Goal: Transaction & Acquisition: Purchase product/service

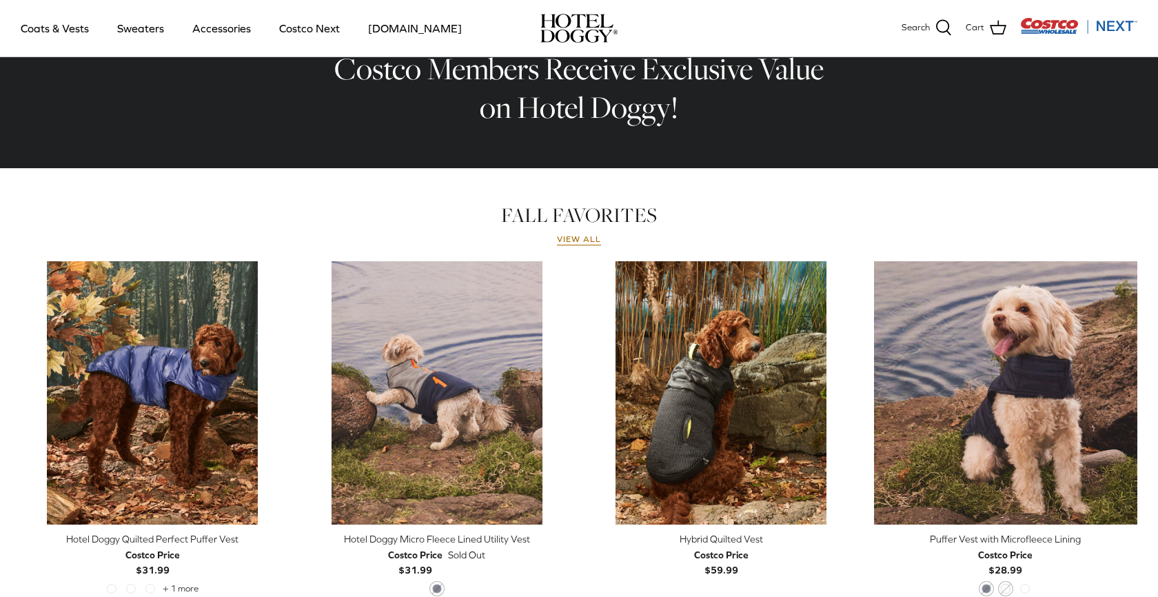
scroll to position [486, 0]
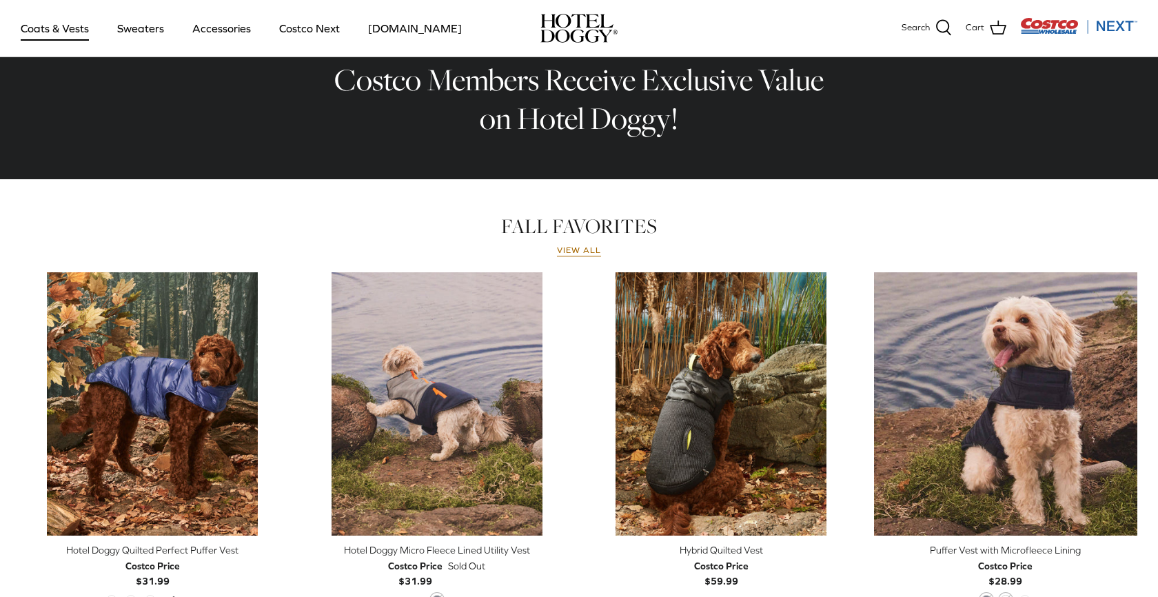
click at [59, 34] on link "Coats & Vests" at bounding box center [54, 28] width 93 height 47
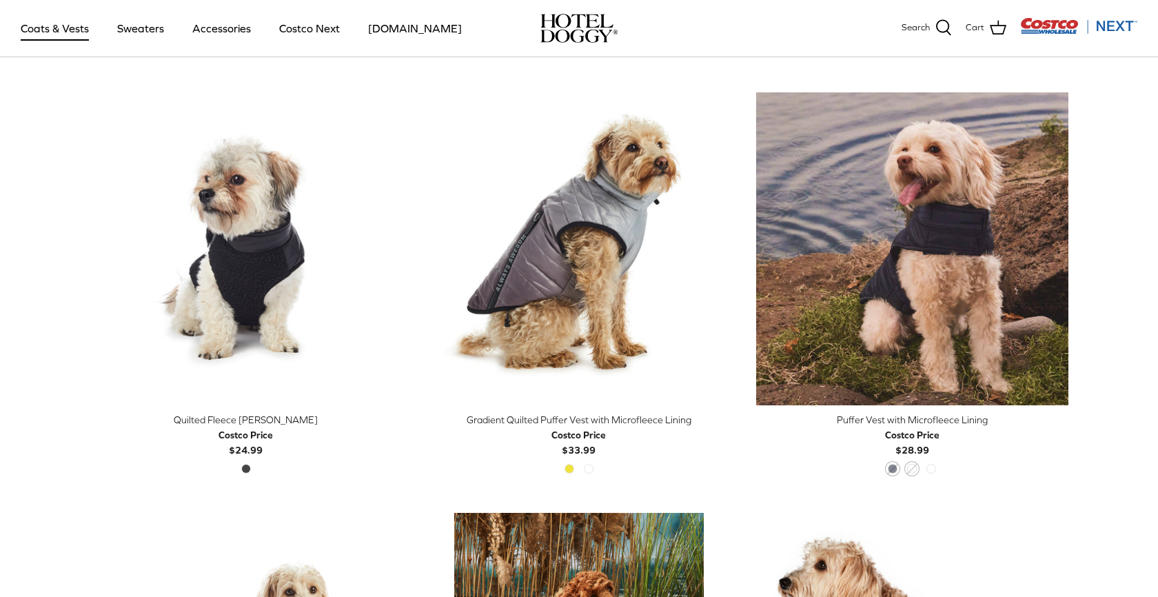
scroll to position [2010, 0]
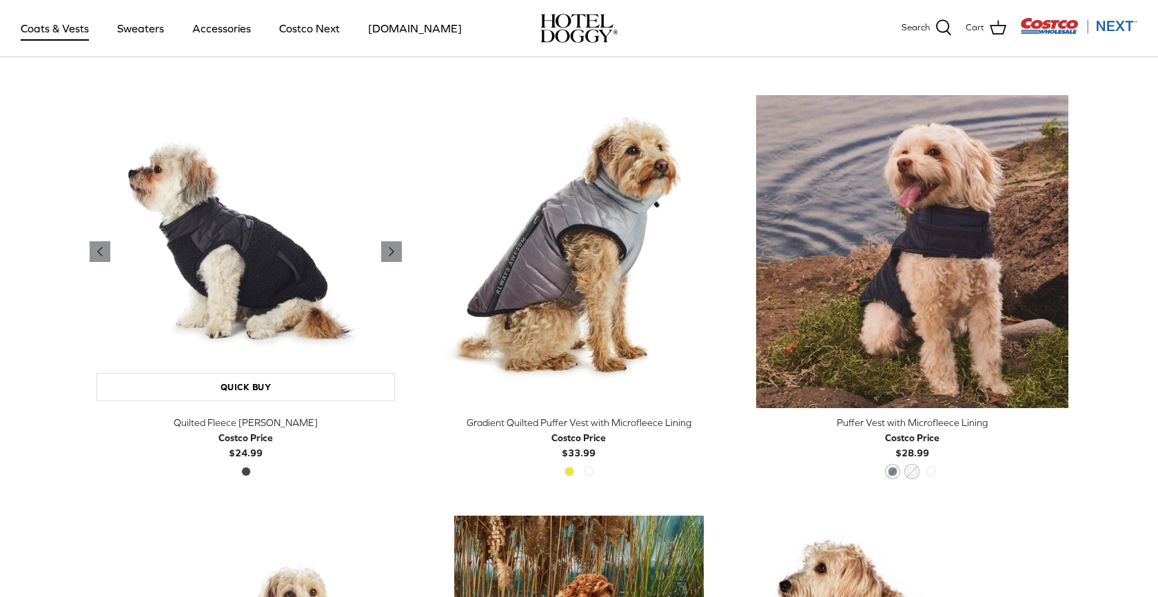
click at [242, 277] on img "Quilted Fleece Melton Vest" at bounding box center [246, 251] width 312 height 312
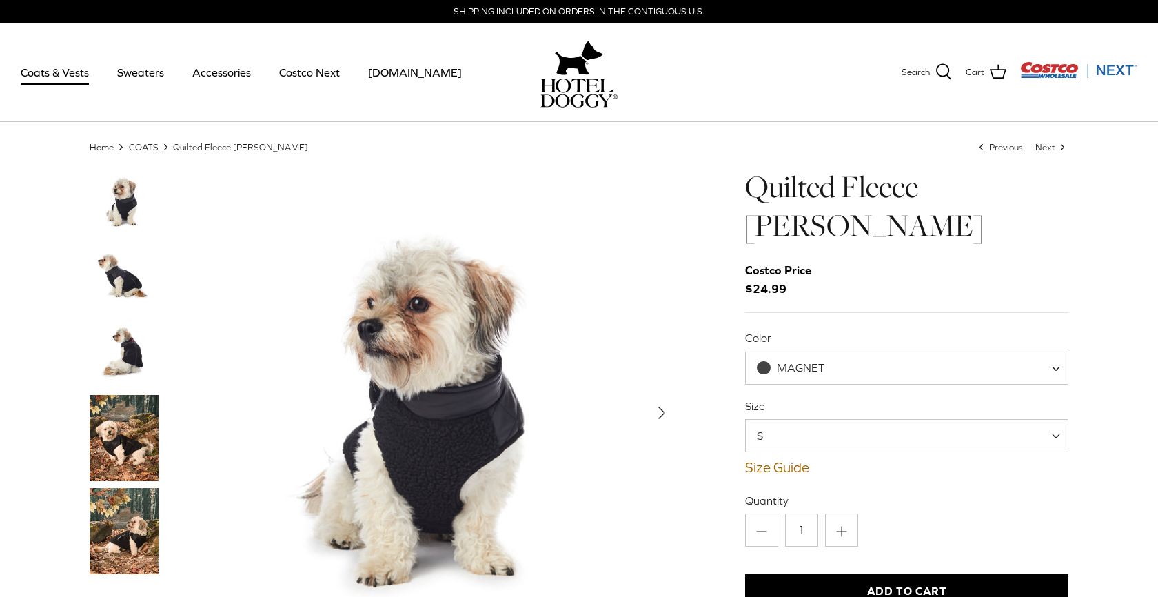
click at [845, 365] on span "MAGNET" at bounding box center [799, 367] width 106 height 14
click at [121, 331] on img "Thumbnail Link" at bounding box center [124, 353] width 69 height 69
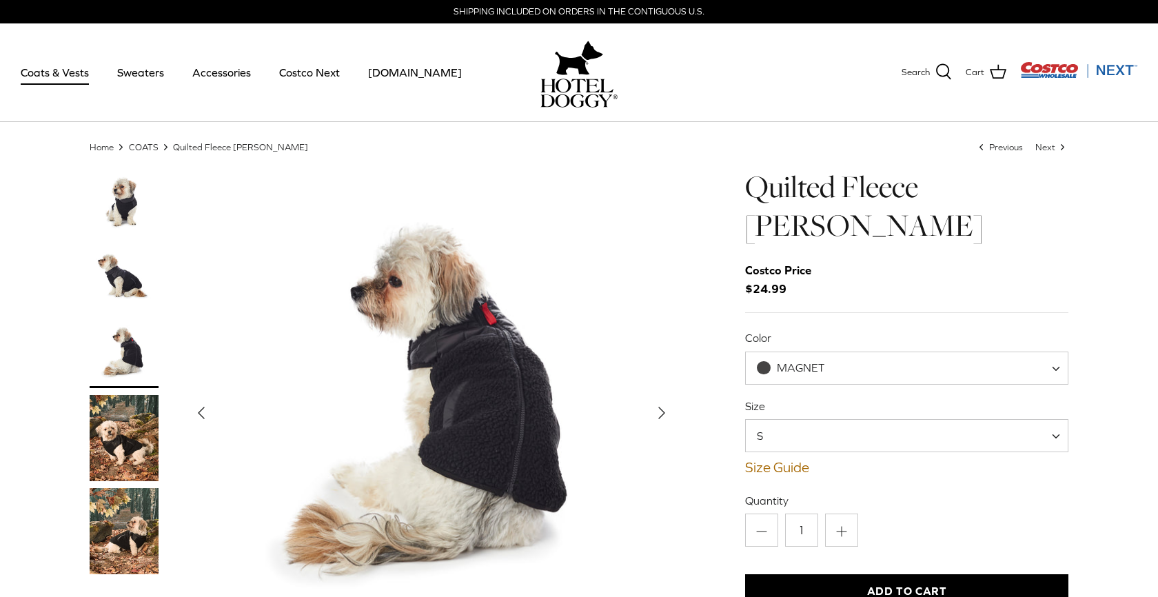
click at [121, 279] on img "Thumbnail Link" at bounding box center [124, 277] width 69 height 69
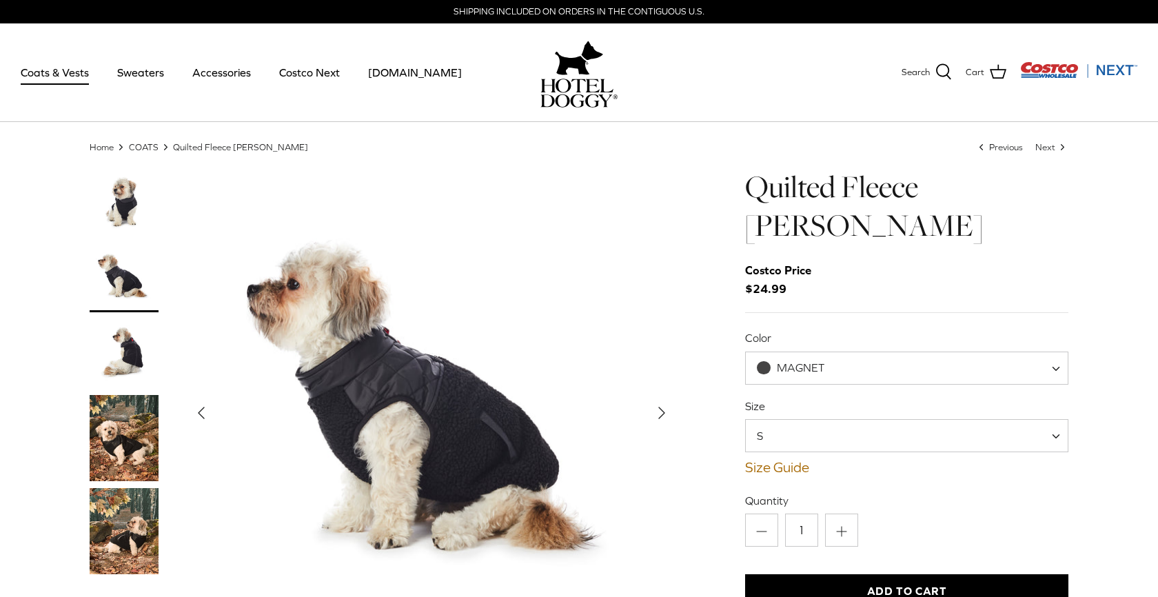
click at [143, 432] on img "Thumbnail Link" at bounding box center [124, 438] width 69 height 86
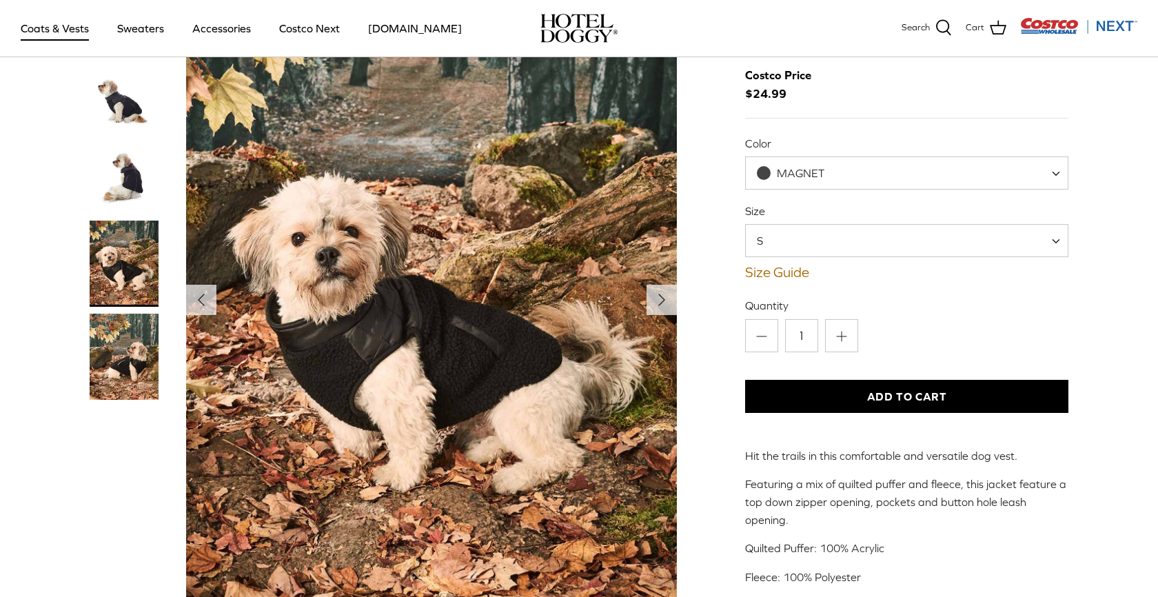
scroll to position [100, 0]
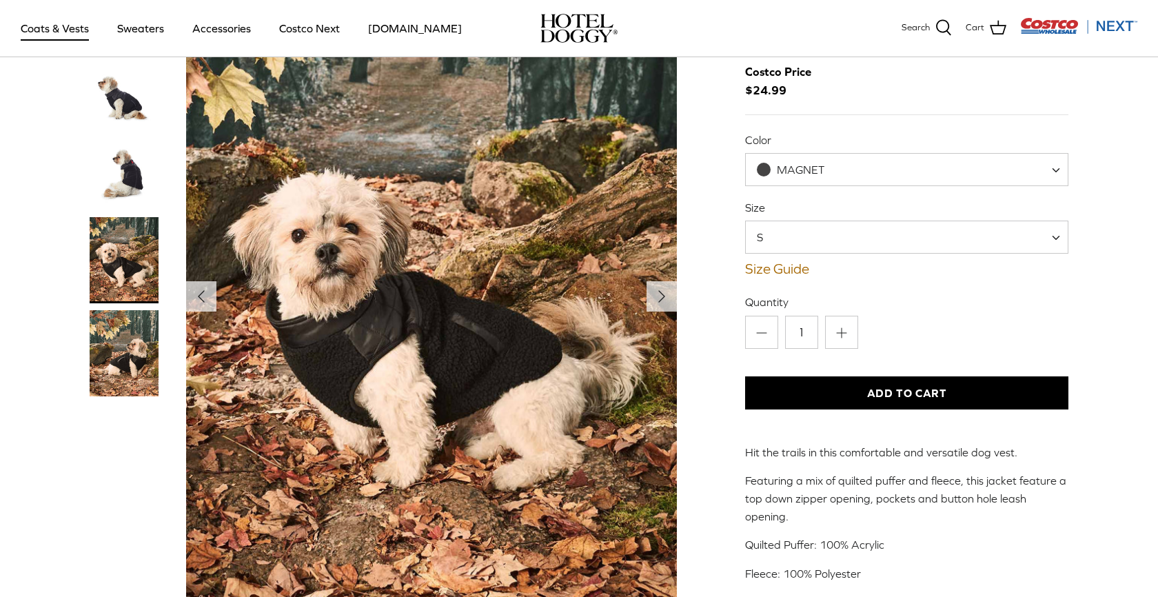
click at [135, 351] on img "Thumbnail Link" at bounding box center [124, 353] width 69 height 86
